Goal: Communication & Community: Answer question/provide support

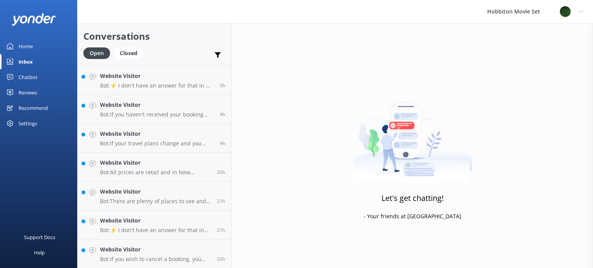
scroll to position [374, 0]
click at [185, 254] on div "Website Visitor Bot: If you wish to cancel a booking, you can contact our reser…" at bounding box center [155, 254] width 111 height 17
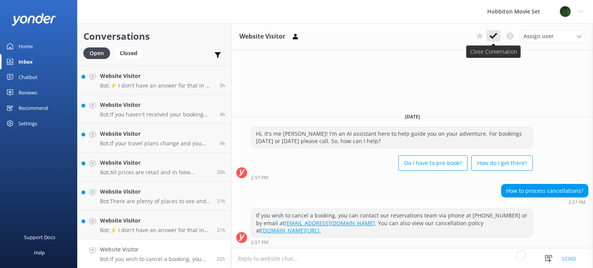
click at [491, 37] on use at bounding box center [493, 36] width 8 height 6
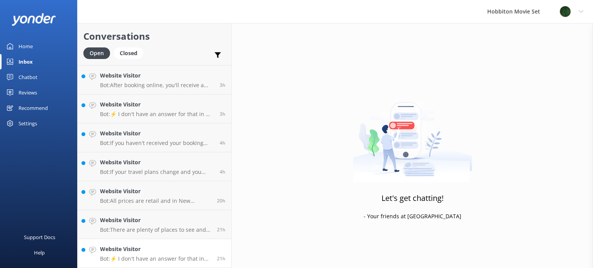
scroll to position [345, 0]
click at [157, 247] on h4 "Website Visitor" at bounding box center [155, 250] width 111 height 8
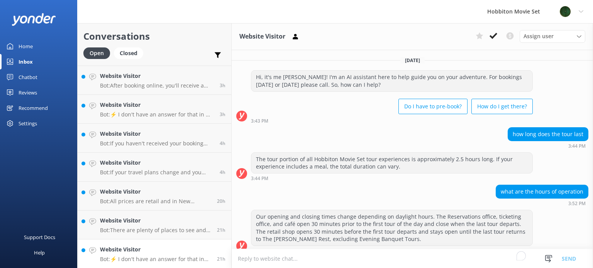
scroll to position [87, 0]
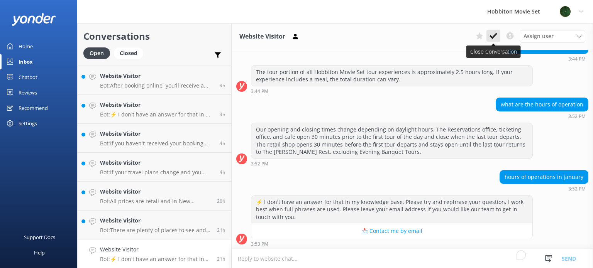
click at [496, 35] on use at bounding box center [493, 36] width 8 height 6
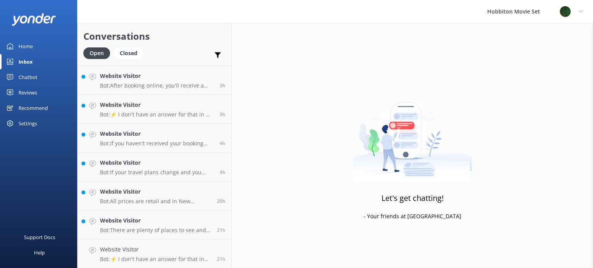
scroll to position [317, 0]
click at [194, 247] on h4 "Website Visitor" at bounding box center [155, 249] width 111 height 8
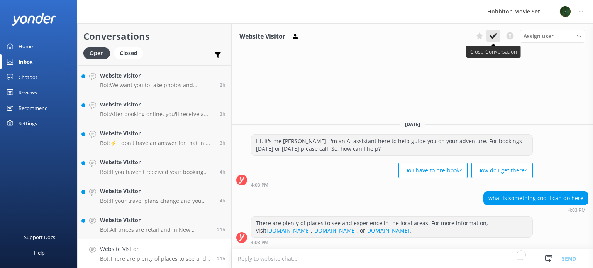
click at [496, 36] on icon at bounding box center [493, 36] width 8 height 8
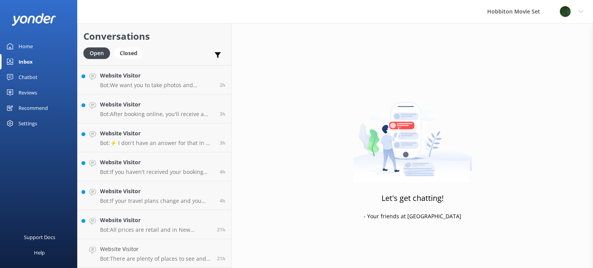
scroll to position [287, 0]
click at [174, 251] on h4 "Website Visitor" at bounding box center [155, 250] width 111 height 8
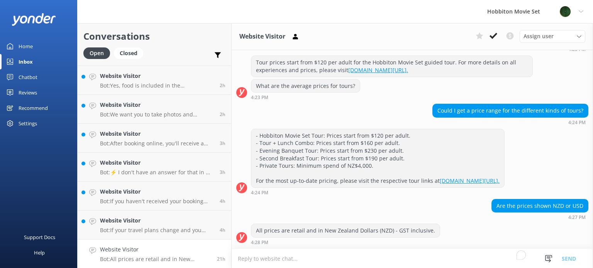
scroll to position [118, 0]
click at [496, 35] on icon at bounding box center [493, 36] width 8 height 8
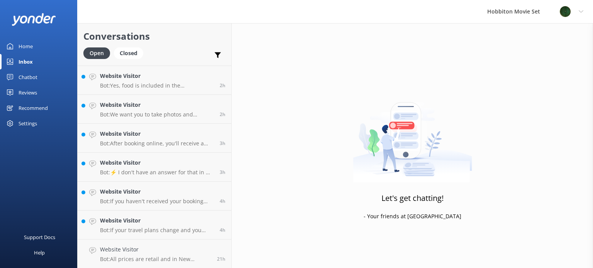
scroll to position [258, 0]
click at [151, 256] on p "Bot: If your travel plans change and you need to amend your booking, please con…" at bounding box center [157, 259] width 114 height 7
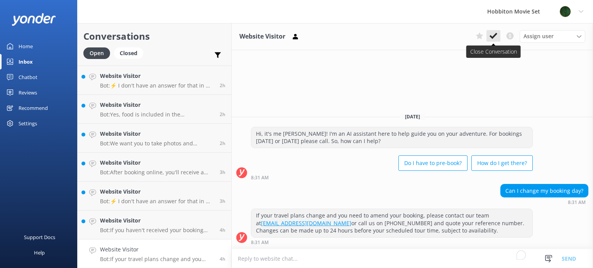
click at [494, 37] on use at bounding box center [493, 36] width 8 height 6
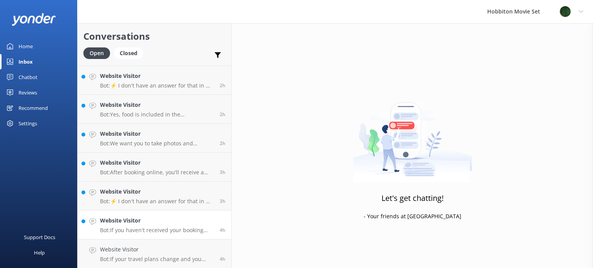
scroll to position [229, 0]
click at [188, 254] on h4 "Website Visitor" at bounding box center [157, 250] width 114 height 8
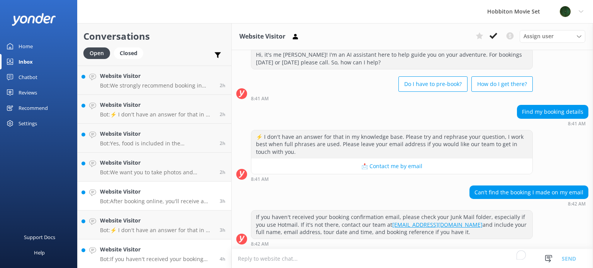
scroll to position [23, 0]
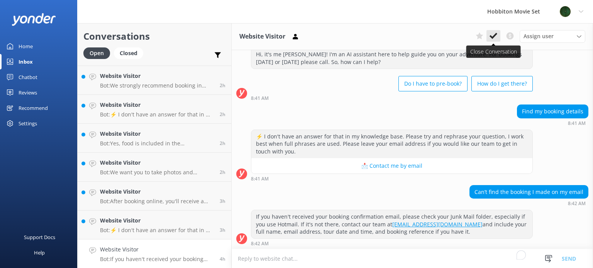
click at [493, 37] on icon at bounding box center [493, 36] width 8 height 8
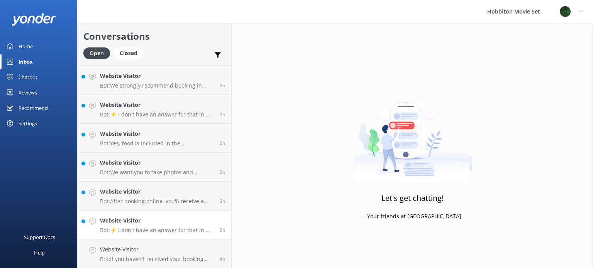
scroll to position [201, 0]
click at [181, 251] on h4 "Website Visitor" at bounding box center [157, 249] width 114 height 8
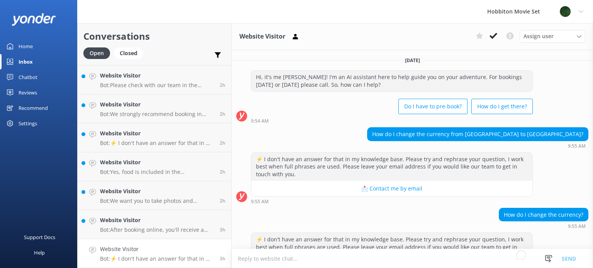
scroll to position [38, 0]
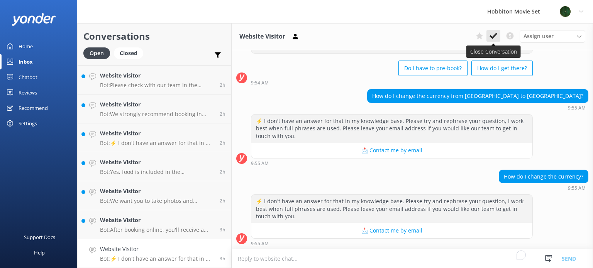
click at [494, 37] on use at bounding box center [493, 36] width 8 height 6
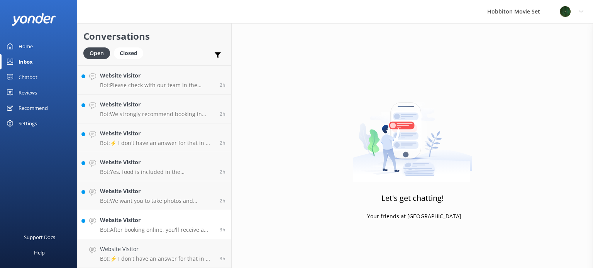
scroll to position [171, 0]
click at [163, 250] on h4 "Website Visitor" at bounding box center [157, 250] width 114 height 8
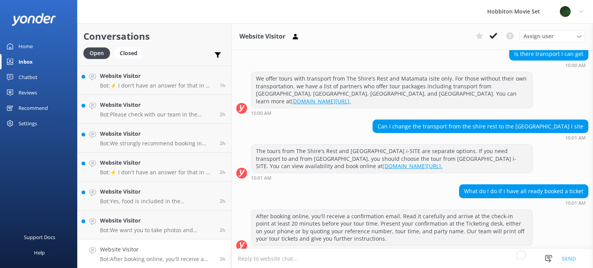
scroll to position [239, 0]
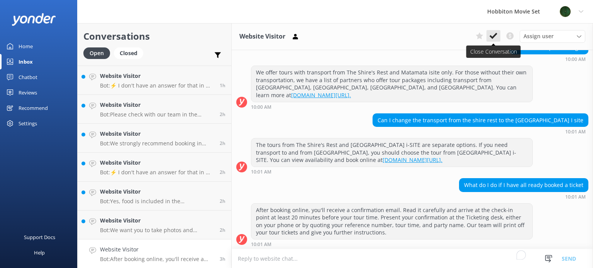
click at [496, 38] on icon at bounding box center [493, 36] width 8 height 8
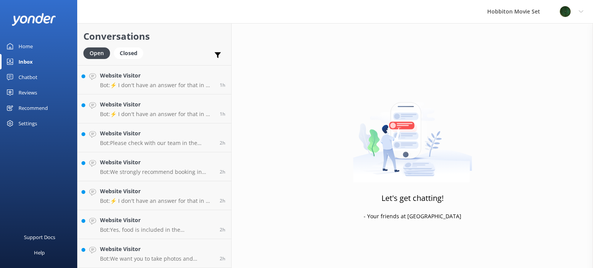
scroll to position [142, 0]
click at [171, 259] on p "Bot: We want you to take photos and capture precious memories to remember your …" at bounding box center [157, 259] width 114 height 7
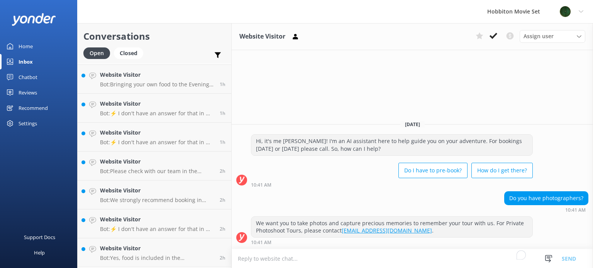
scroll to position [142, 0]
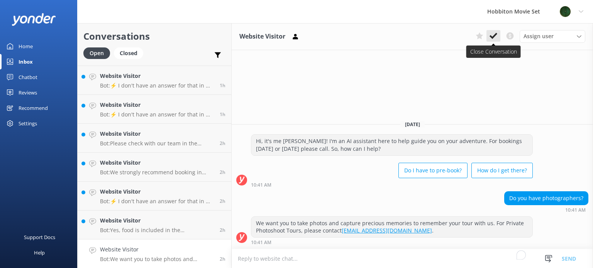
click at [496, 37] on icon at bounding box center [493, 36] width 8 height 8
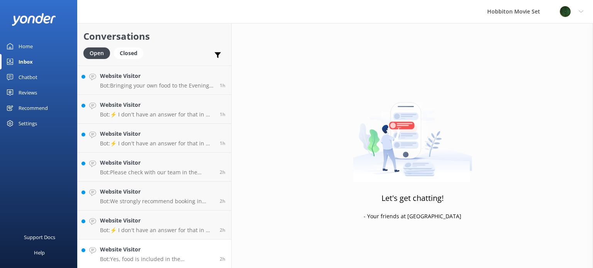
click at [189, 246] on h4 "Website Visitor" at bounding box center [157, 250] width 114 height 8
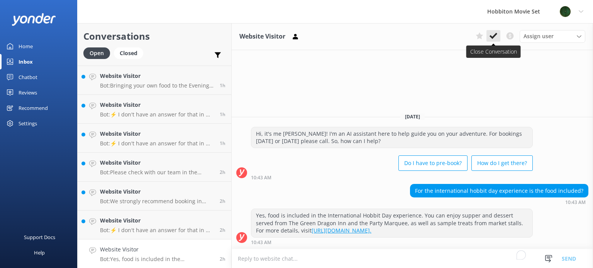
click at [496, 36] on icon at bounding box center [493, 36] width 8 height 8
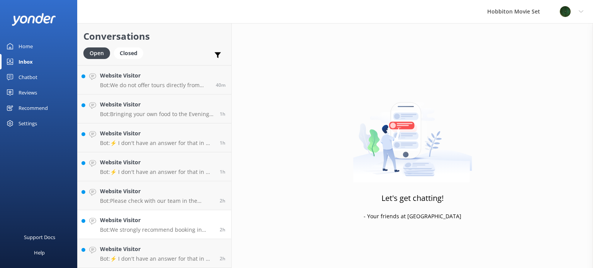
scroll to position [85, 0]
click at [180, 244] on link "Website Visitor Bot: ⚡ I don't have an answer for that in my knowledge base. Pl…" at bounding box center [155, 253] width 154 height 29
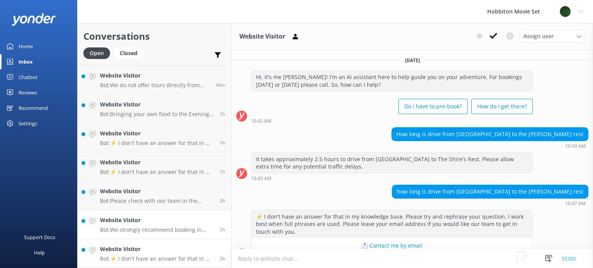
scroll to position [15, 0]
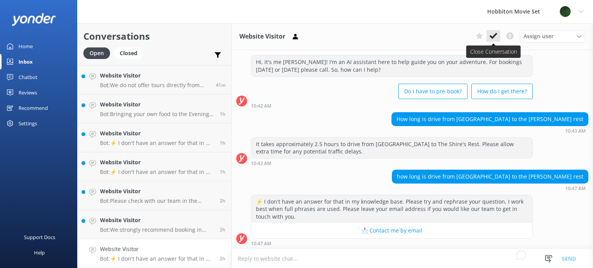
click at [495, 37] on icon at bounding box center [493, 36] width 8 height 8
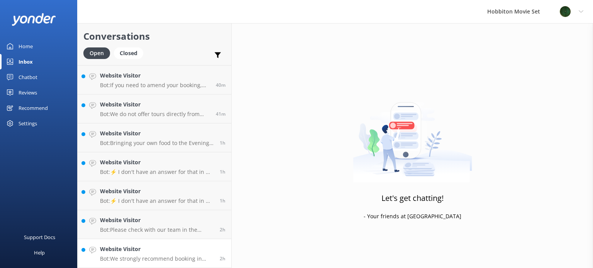
scroll to position [56, 0]
click at [181, 252] on h4 "Website Visitor" at bounding box center [157, 250] width 114 height 8
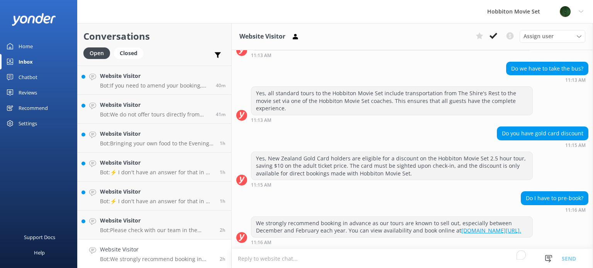
scroll to position [137, 0]
click at [495, 38] on icon at bounding box center [493, 36] width 8 height 8
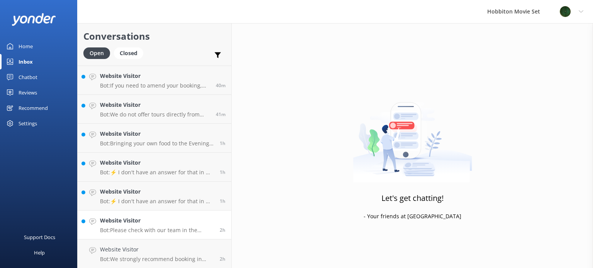
scroll to position [27, 0]
click at [180, 248] on h4 "Website Visitor" at bounding box center [157, 250] width 114 height 8
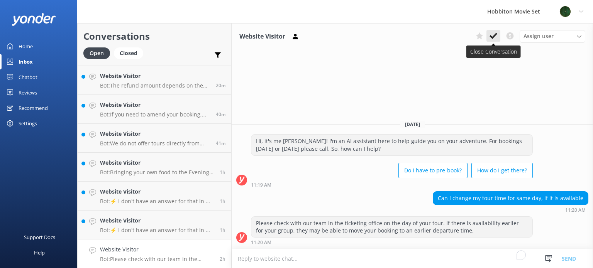
click at [493, 34] on icon at bounding box center [493, 36] width 8 height 8
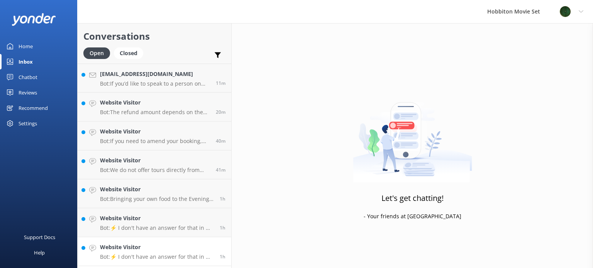
click at [174, 254] on p "Bot: ⚡ I don't have an answer for that in my knowledge base. Please try and rep…" at bounding box center [157, 257] width 114 height 7
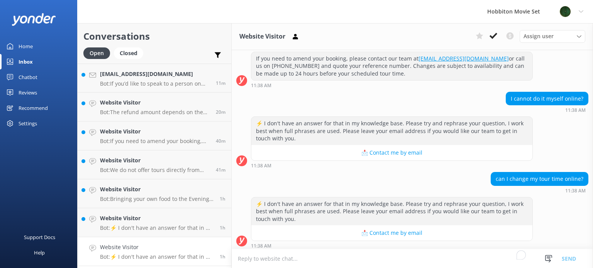
scroll to position [103, 0]
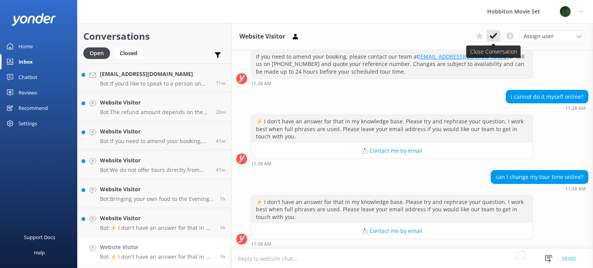
click at [494, 34] on icon at bounding box center [493, 36] width 8 height 8
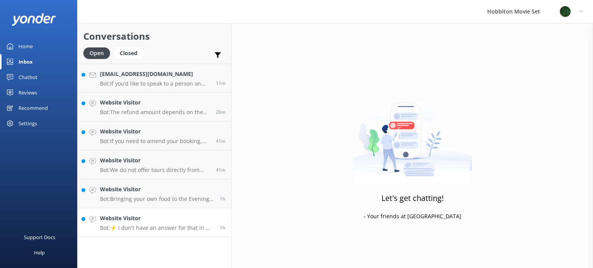
click at [189, 227] on p "Bot: ⚡ I don't have an answer for that in my knowledge base. Please try and rep…" at bounding box center [157, 228] width 114 height 7
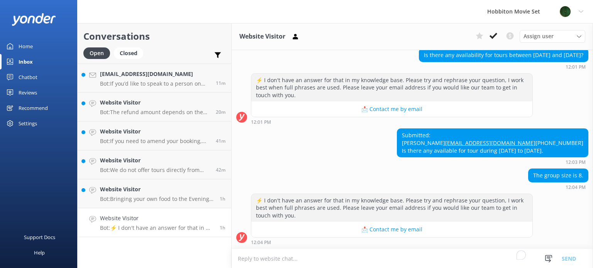
scroll to position [158, 0]
click at [194, 202] on p "Bot: Bringing your own food to the Evening Banquet Tour is not mentioned in the…" at bounding box center [157, 199] width 114 height 7
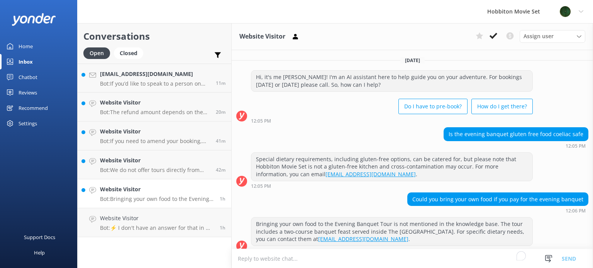
scroll to position [7, 0]
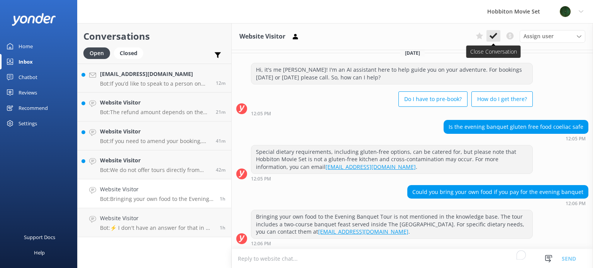
click at [494, 35] on icon at bounding box center [493, 36] width 8 height 8
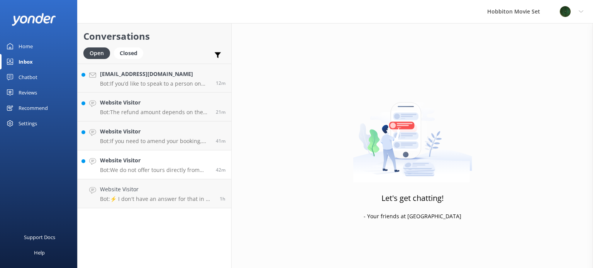
click at [147, 167] on p "Bot: We do not offer tours directly from Auckland. However, we have several par…" at bounding box center [155, 170] width 110 height 7
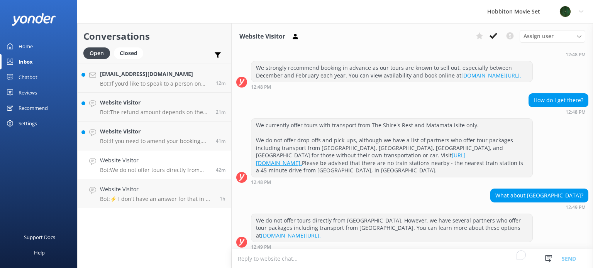
scroll to position [190, 0]
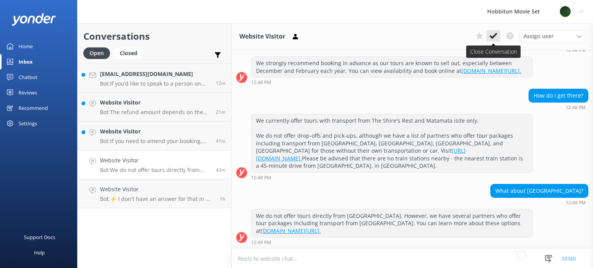
click at [491, 37] on use at bounding box center [493, 36] width 8 height 6
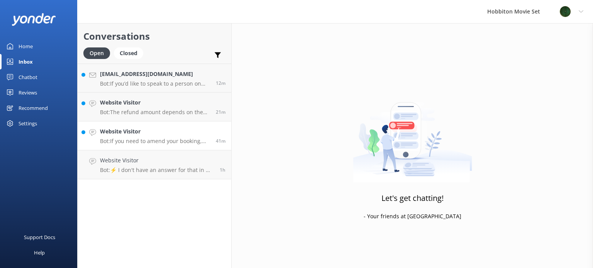
click at [181, 140] on p "Bot: If you need to amend your booking, please contact our team at office@hobbi…" at bounding box center [155, 141] width 110 height 7
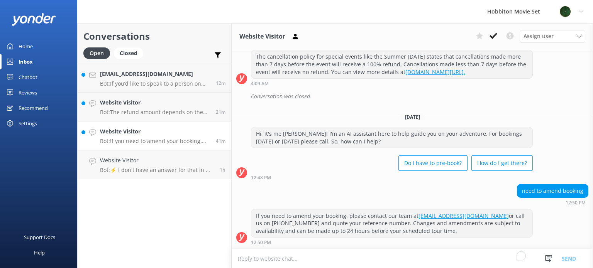
scroll to position [116, 0]
click at [186, 143] on p "Bot: If you need to amend your booking, please contact our team at office@hobbi…" at bounding box center [155, 141] width 110 height 7
click at [495, 37] on icon at bounding box center [493, 36] width 8 height 8
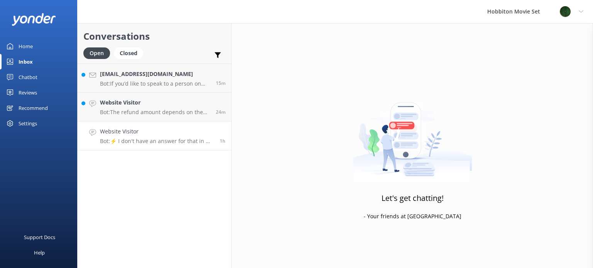
click at [176, 139] on p "Bot: ⚡ I don't have an answer for that in my knowledge base. Please try and rep…" at bounding box center [157, 141] width 114 height 7
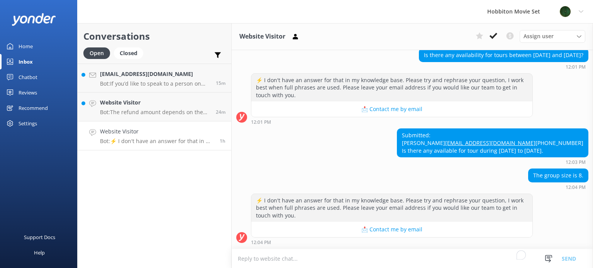
scroll to position [158, 0]
click at [170, 101] on h4 "Website Visitor" at bounding box center [155, 102] width 110 height 8
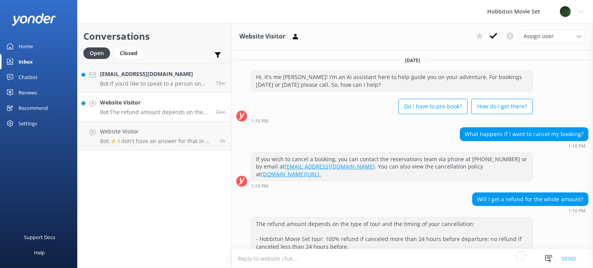
scroll to position [68, 0]
